Goal: Task Accomplishment & Management: Complete application form

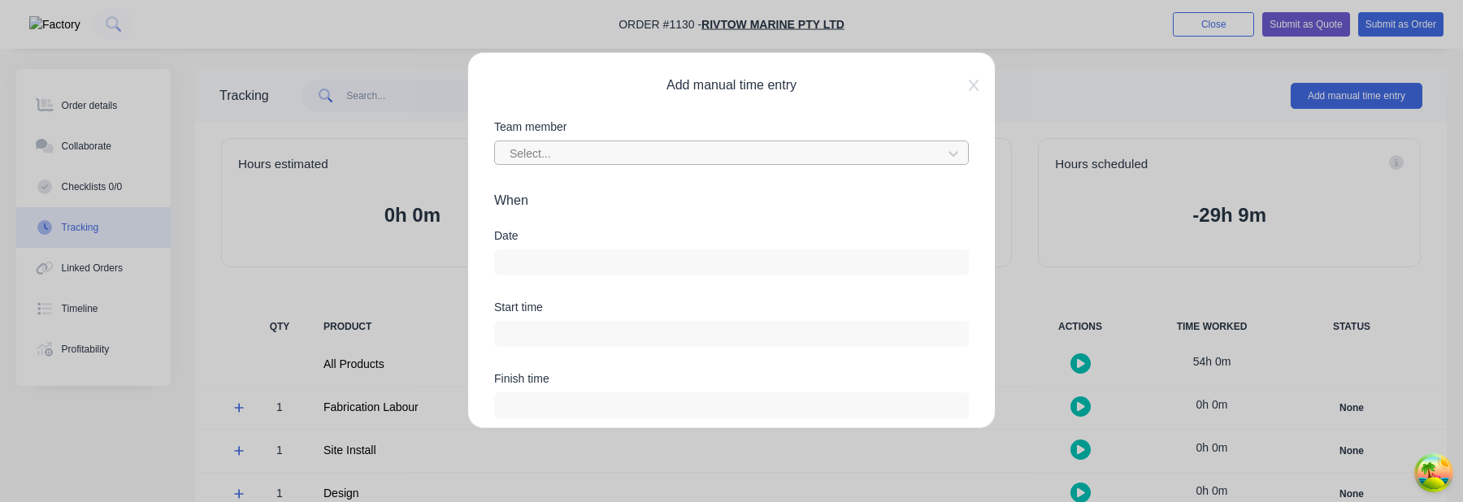
click at [755, 150] on div at bounding box center [721, 154] width 426 height 20
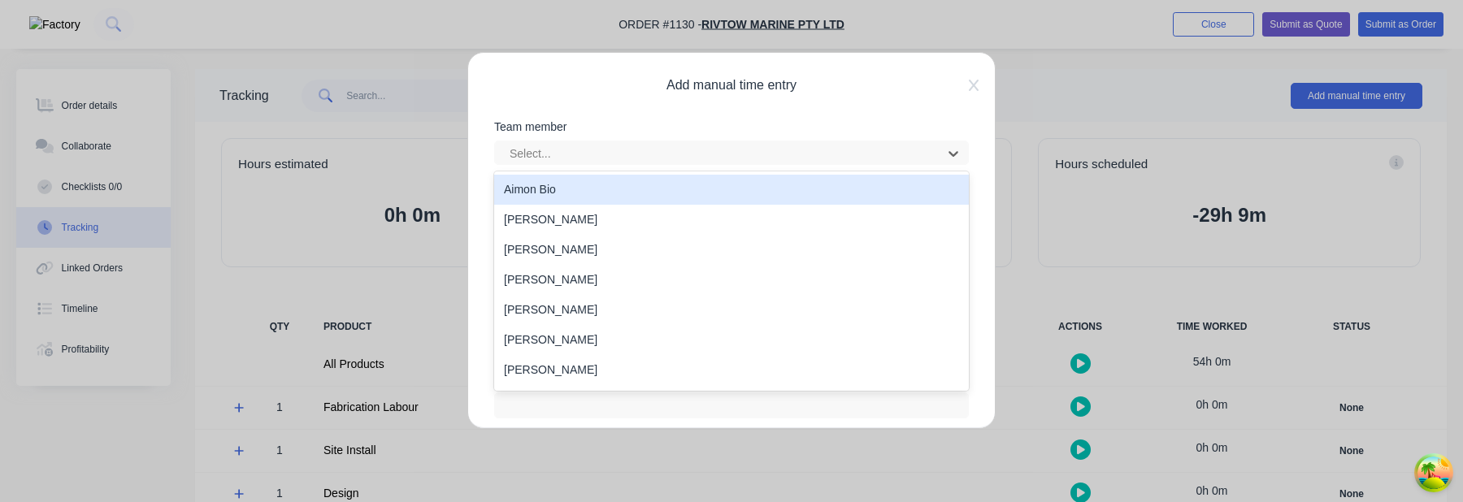
click at [726, 188] on div "Aimon Bio" at bounding box center [731, 190] width 475 height 30
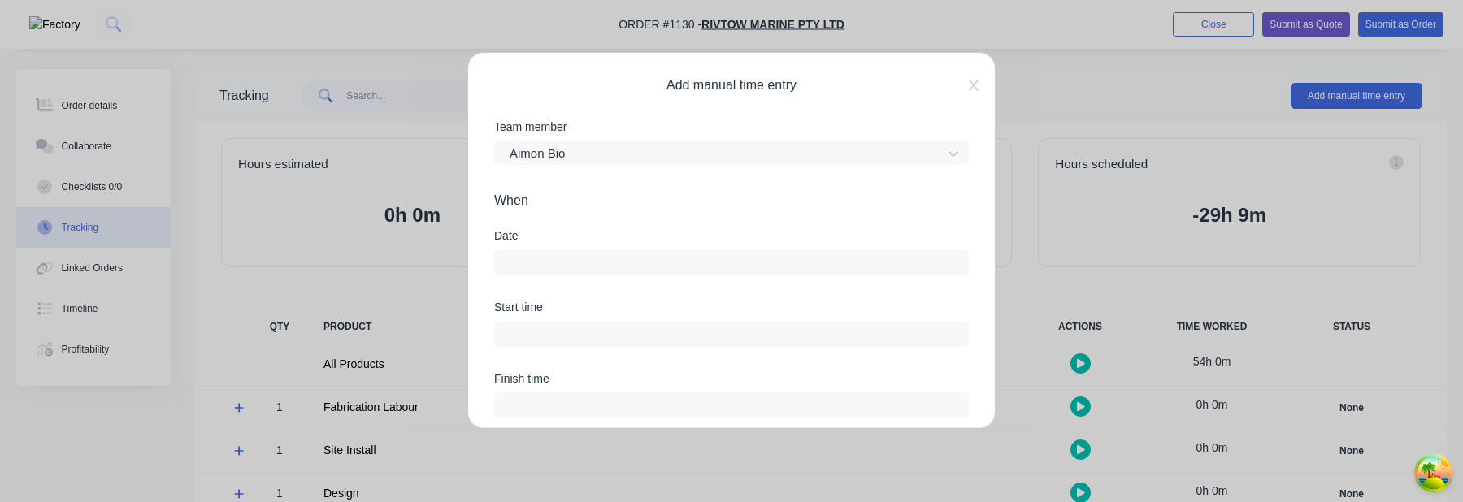
scroll to position [44, 0]
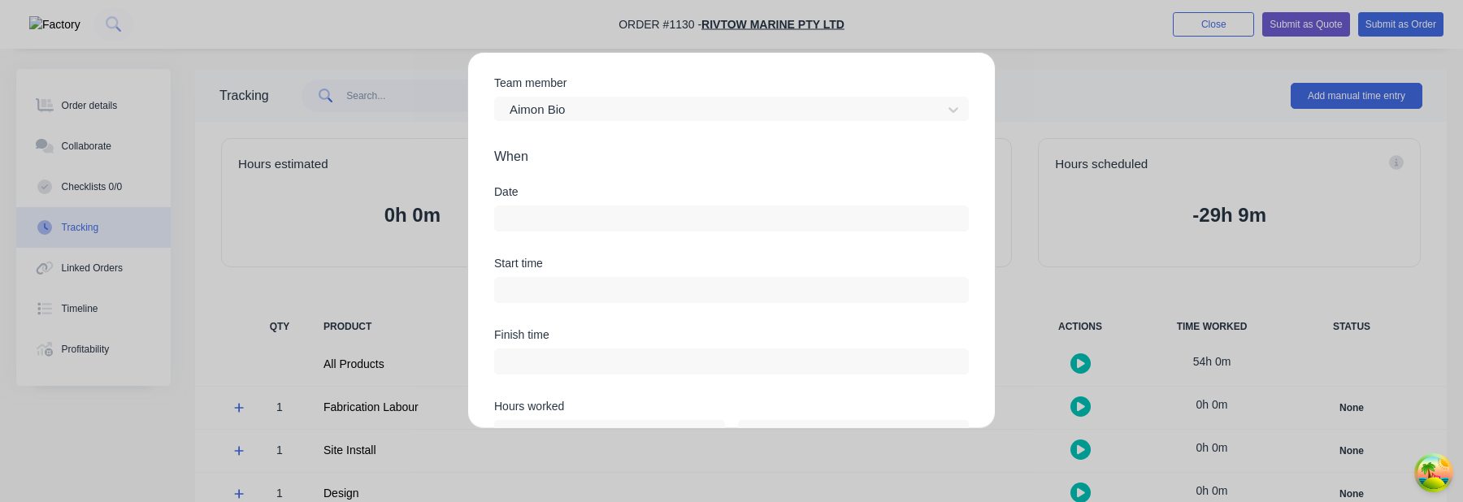
click at [722, 211] on input at bounding box center [731, 218] width 473 height 24
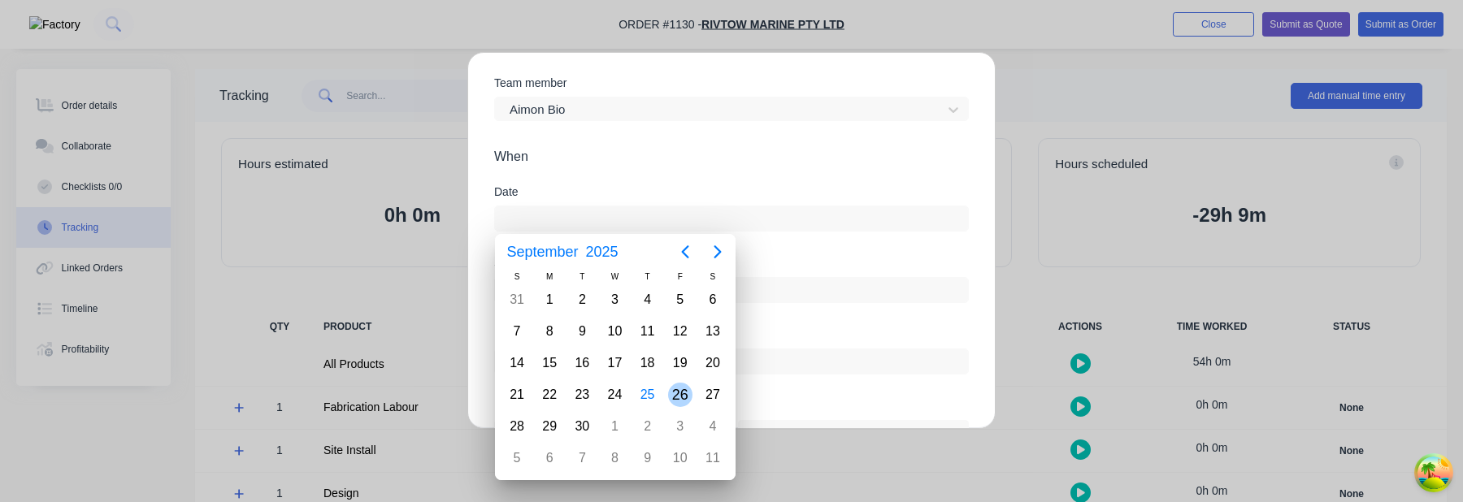
click at [654, 393] on div "25" at bounding box center [648, 395] width 24 height 24
type input "[DATE]"
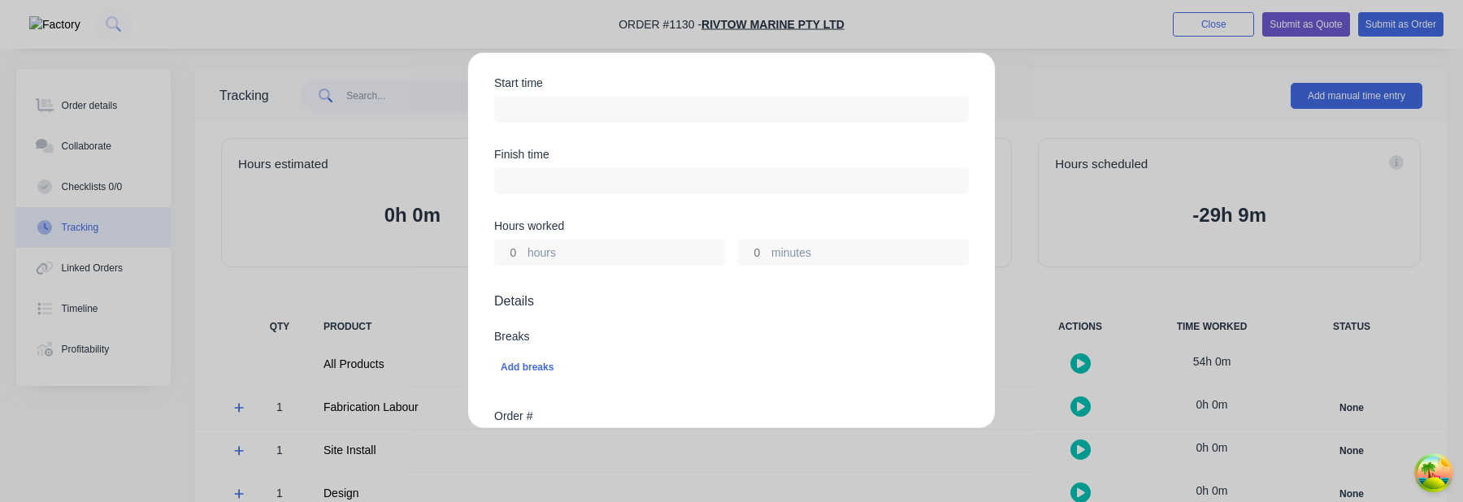
scroll to position [254, 0]
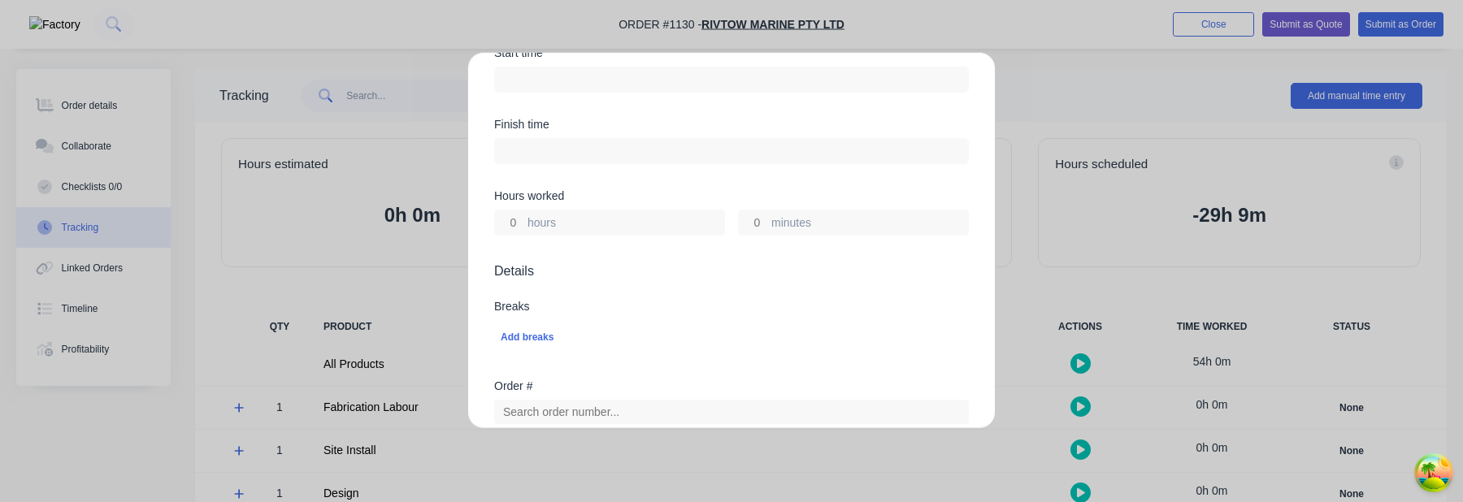
click at [511, 221] on input "hours" at bounding box center [509, 223] width 28 height 24
type input "2"
click at [614, 264] on span "Details" at bounding box center [731, 272] width 475 height 20
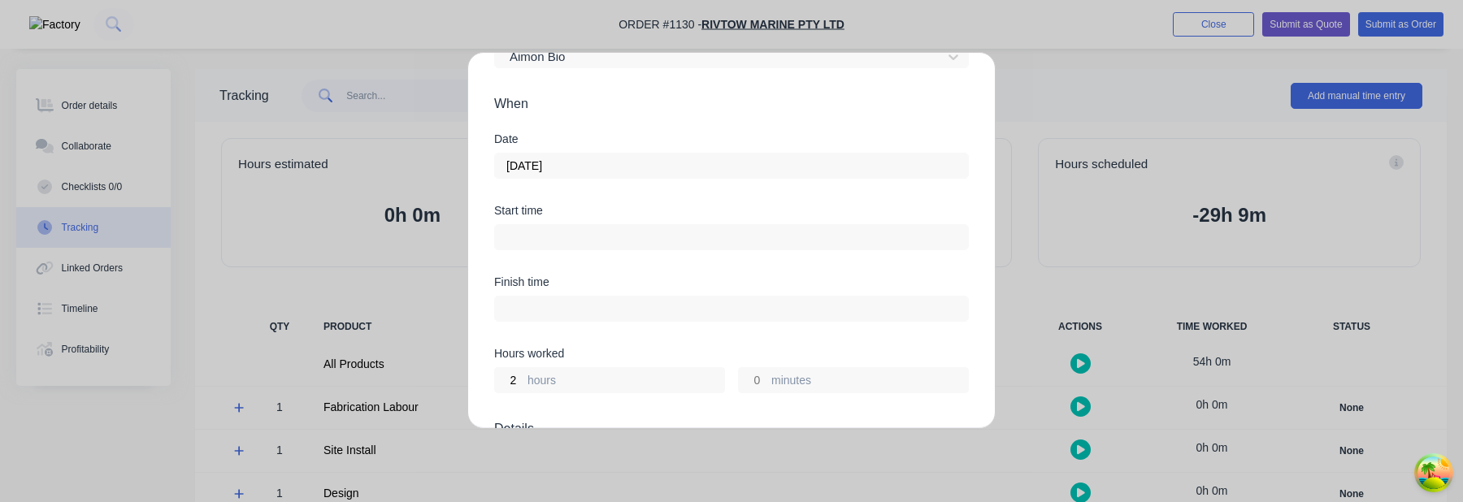
scroll to position [0, 0]
